Goal: Book appointment/travel/reservation

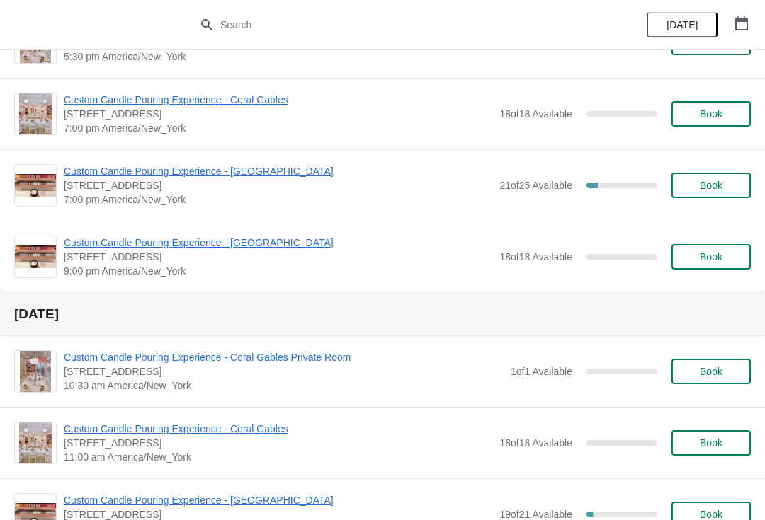
scroll to position [780, 0]
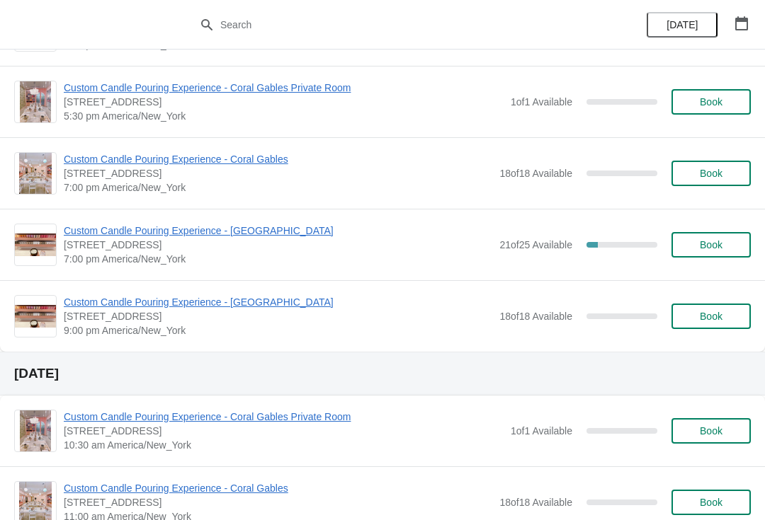
click at [265, 237] on span "Custom Candle Pouring Experience - [GEOGRAPHIC_DATA]" at bounding box center [278, 231] width 428 height 14
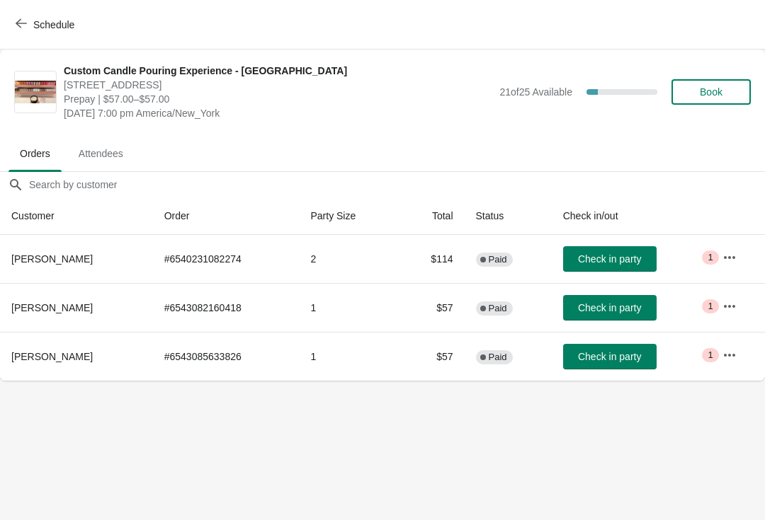
click at [715, 99] on button "Book" at bounding box center [710, 91] width 79 height 25
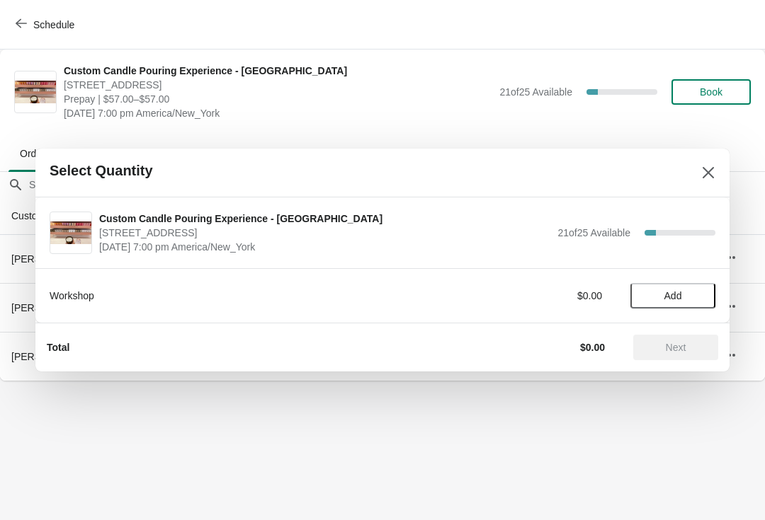
click at [664, 301] on span "Add" at bounding box center [673, 295] width 18 height 11
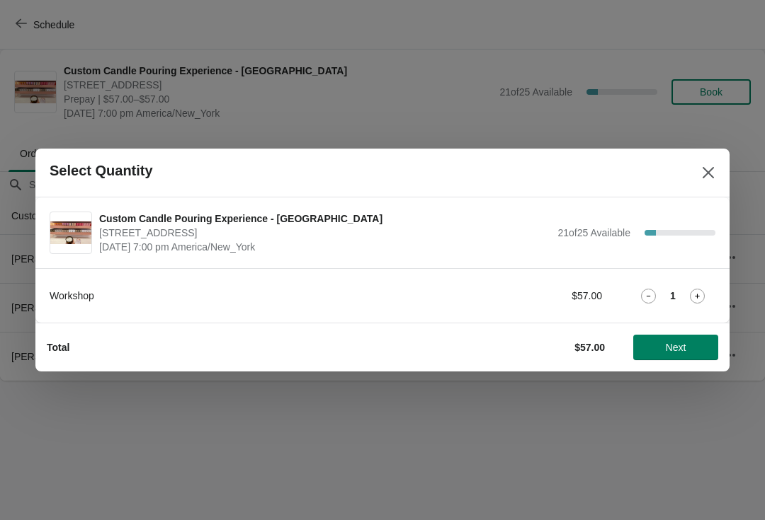
click at [697, 298] on icon at bounding box center [697, 296] width 5 height 5
click at [671, 355] on button "Next" at bounding box center [675, 347] width 85 height 25
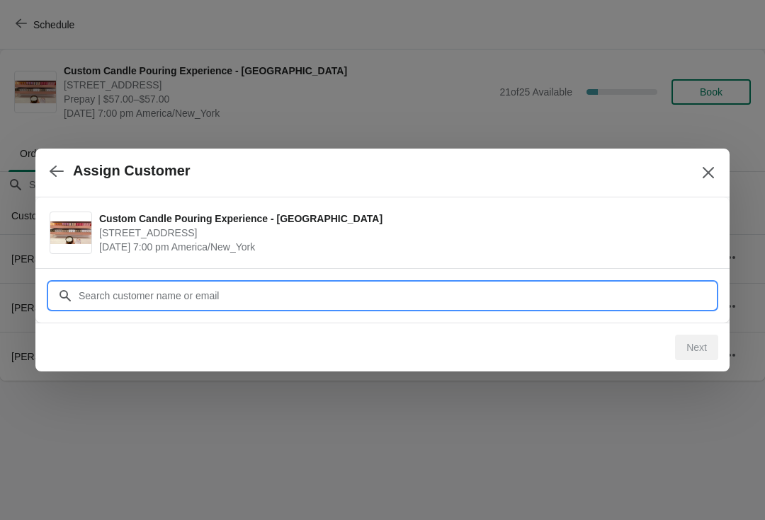
click at [456, 381] on div "Assign Customer Custom Candle Pouring Experience - [GEOGRAPHIC_DATA] [STREET_AD…" at bounding box center [382, 381] width 765 height 0
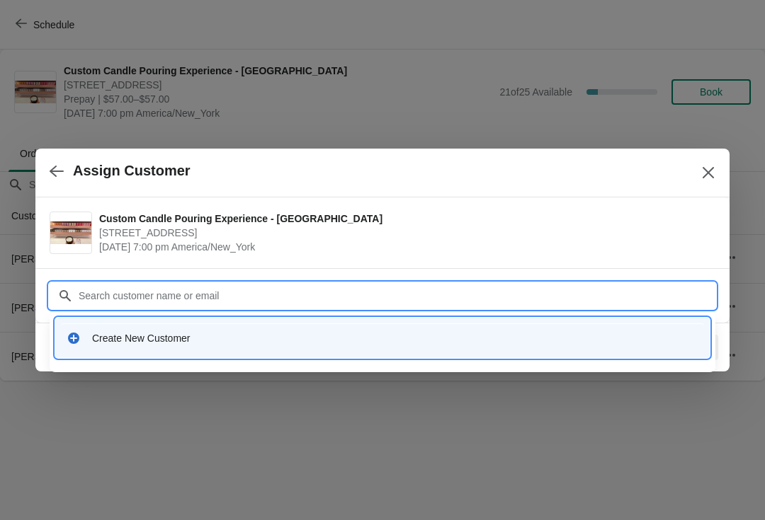
click at [331, 347] on div "Create New Customer" at bounding box center [382, 338] width 643 height 29
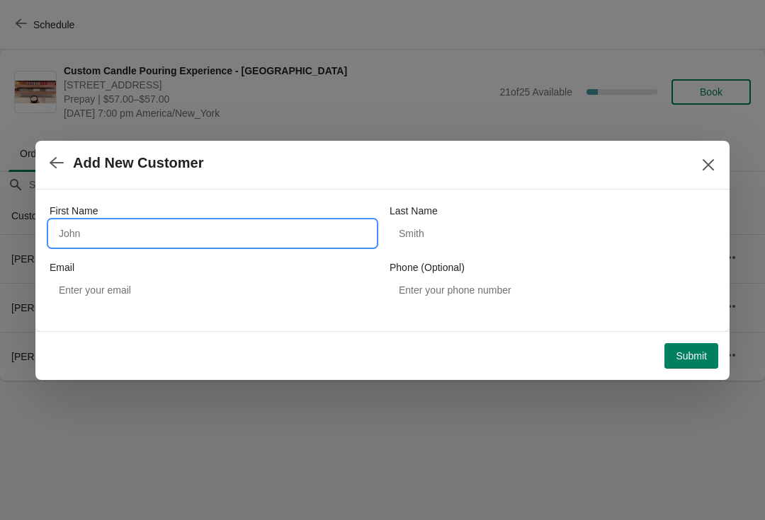
click at [307, 228] on input "First Name" at bounding box center [213, 233] width 326 height 25
type input "[PERSON_NAME]"
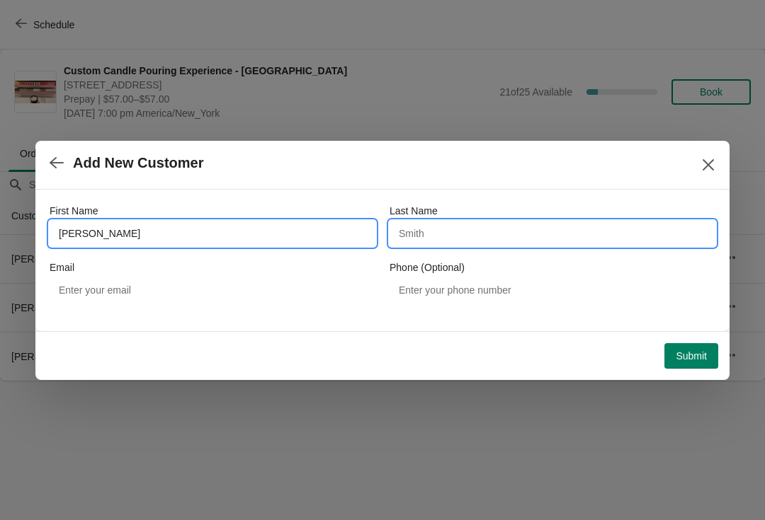
click at [513, 243] on input "Last Name" at bounding box center [552, 233] width 326 height 25
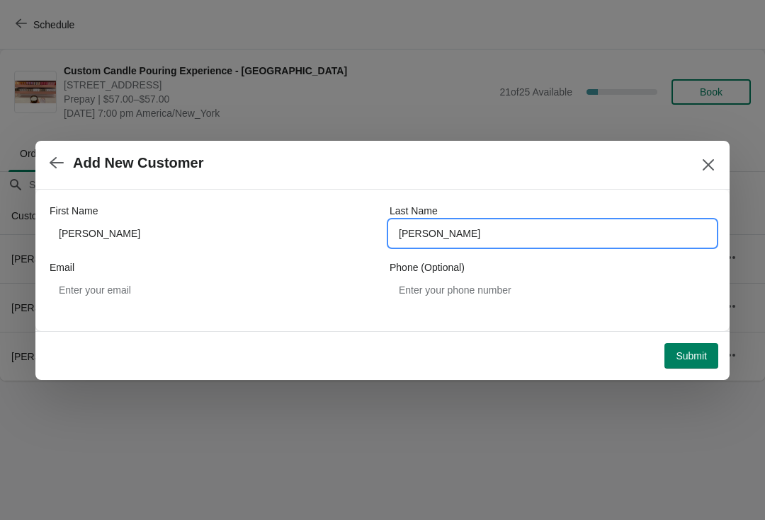
type input "[PERSON_NAME]"
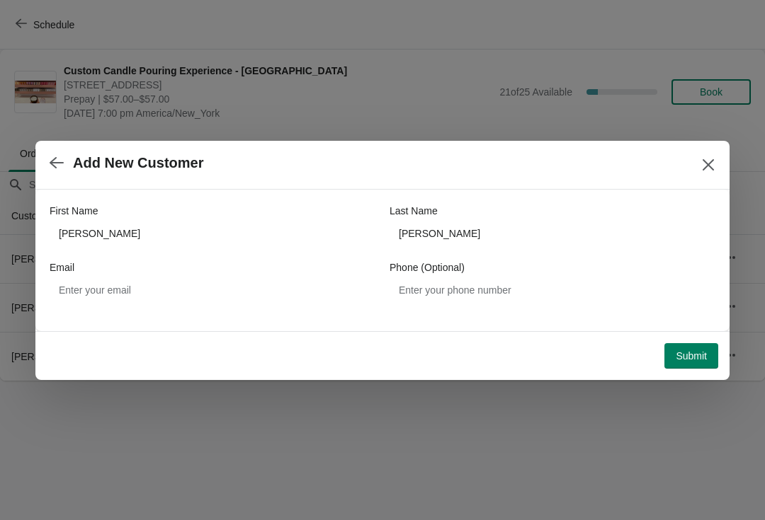
click at [692, 361] on span "Submit" at bounding box center [690, 355] width 31 height 11
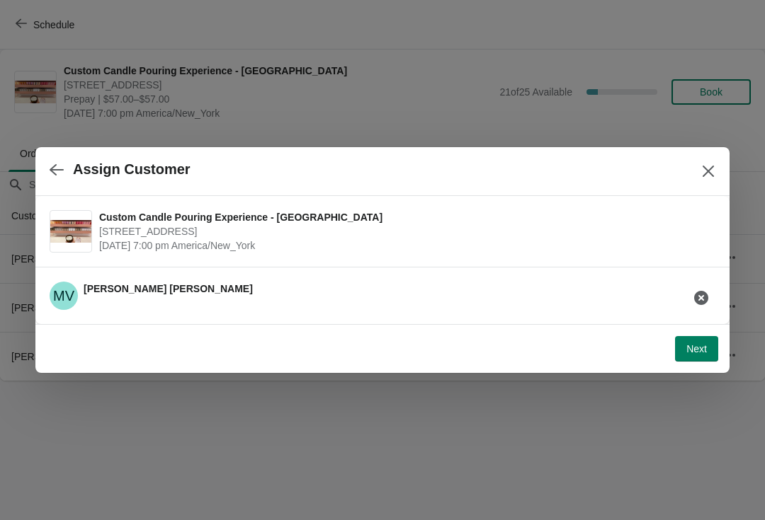
click at [702, 360] on button "Next" at bounding box center [696, 348] width 43 height 25
select select "Friend"
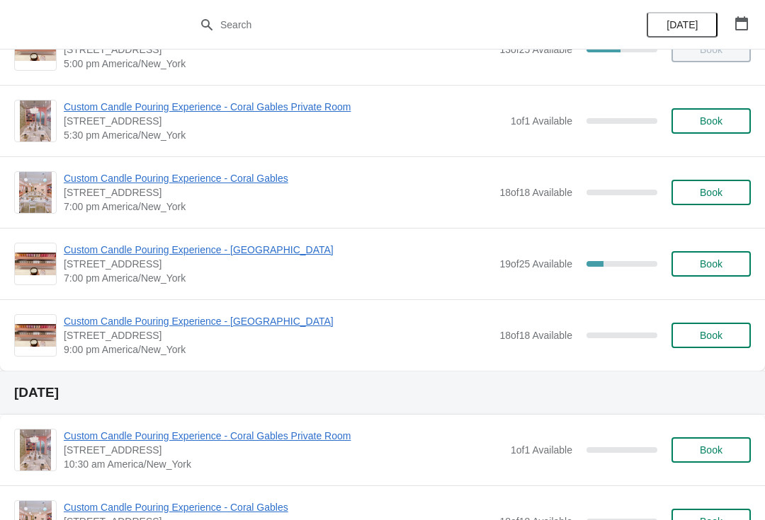
scroll to position [759, 0]
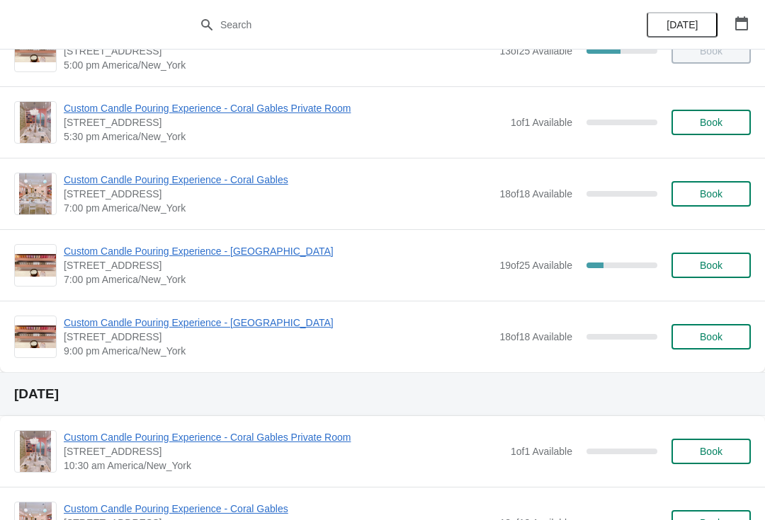
click at [274, 244] on span "Custom Candle Pouring Experience - [GEOGRAPHIC_DATA]" at bounding box center [278, 251] width 428 height 14
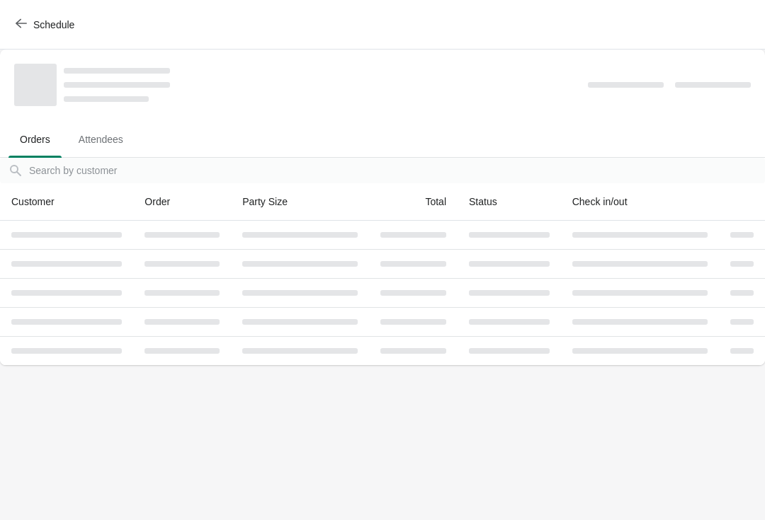
scroll to position [0, 0]
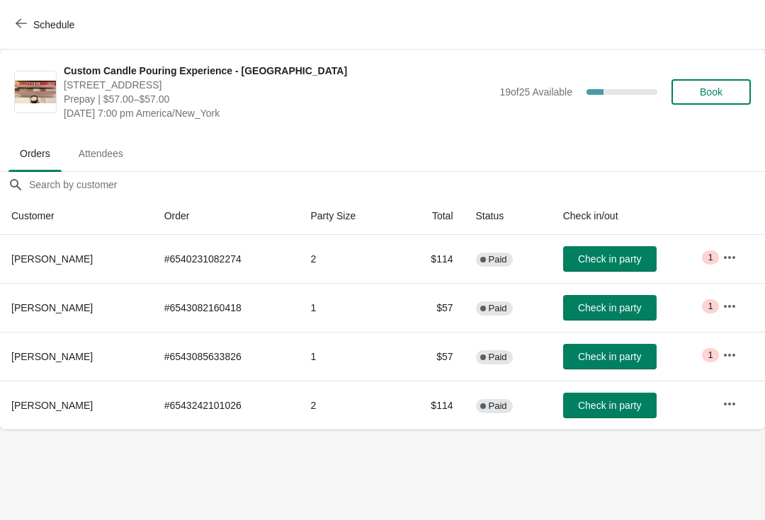
click at [632, 262] on span "Check in party" at bounding box center [609, 258] width 63 height 11
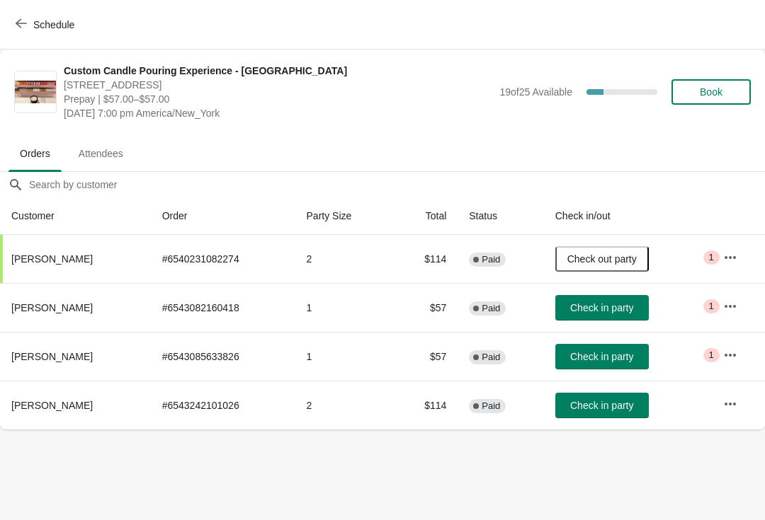
click at [615, 406] on span "Check in party" at bounding box center [601, 405] width 63 height 11
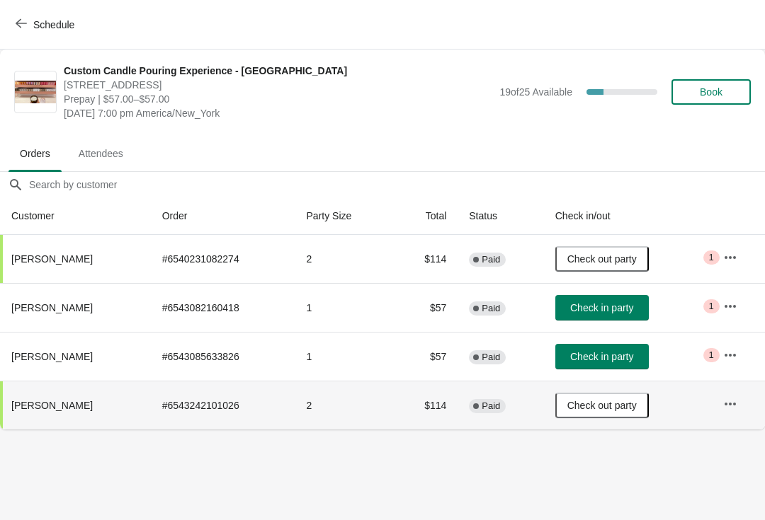
click at [629, 297] on button "Check in party" at bounding box center [601, 307] width 93 height 25
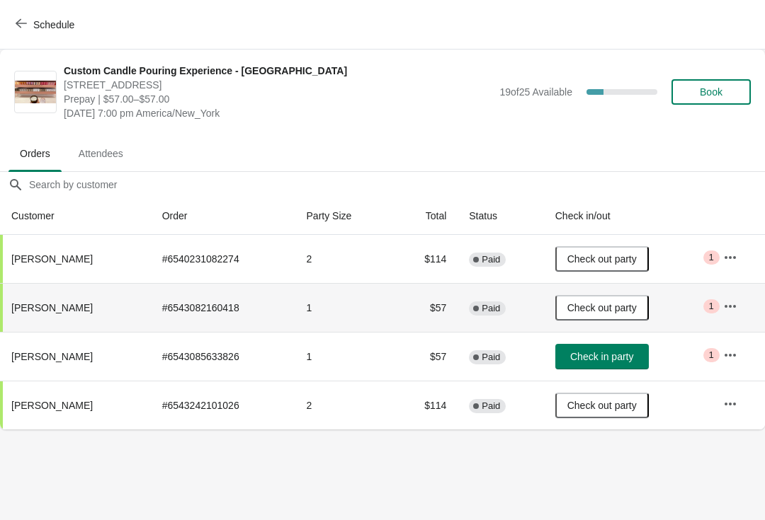
click at [595, 362] on span "Check in party" at bounding box center [601, 356] width 63 height 11
